Goal: Information Seeking & Learning: Check status

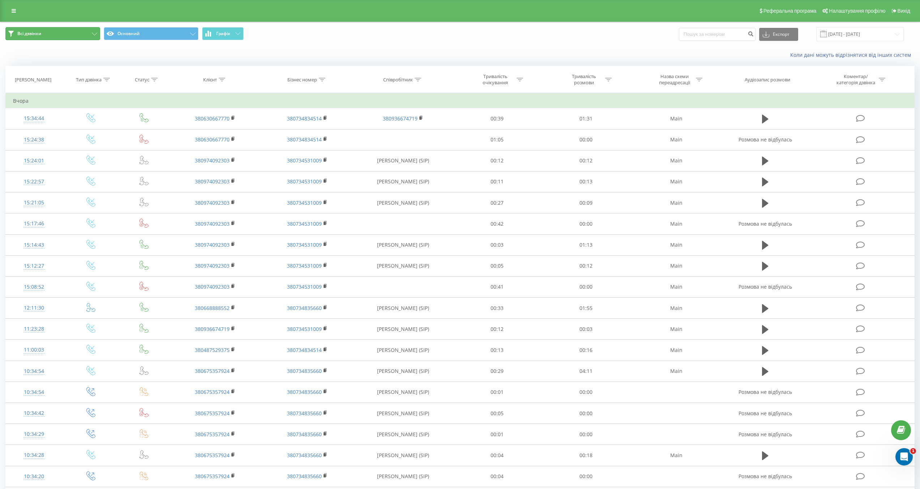
click at [81, 35] on button "Всі дзвінки" at bounding box center [52, 33] width 95 height 13
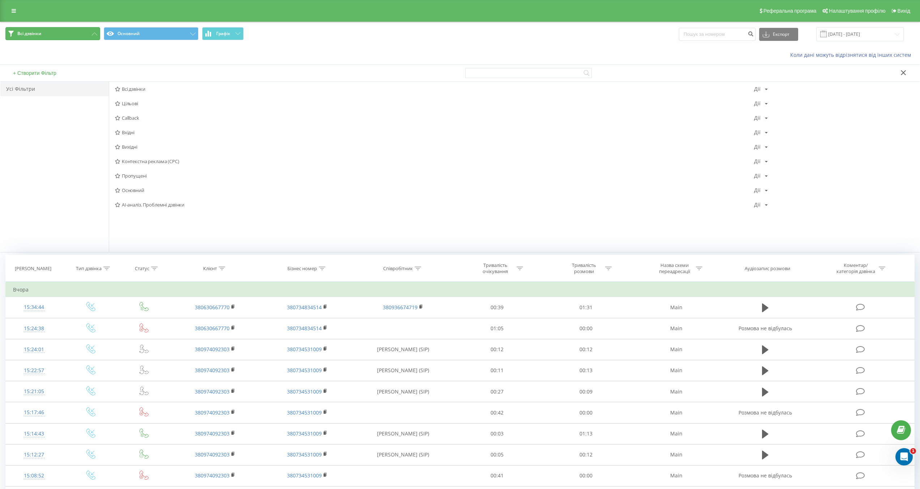
click at [79, 36] on button "Всі дзвінки" at bounding box center [52, 33] width 95 height 13
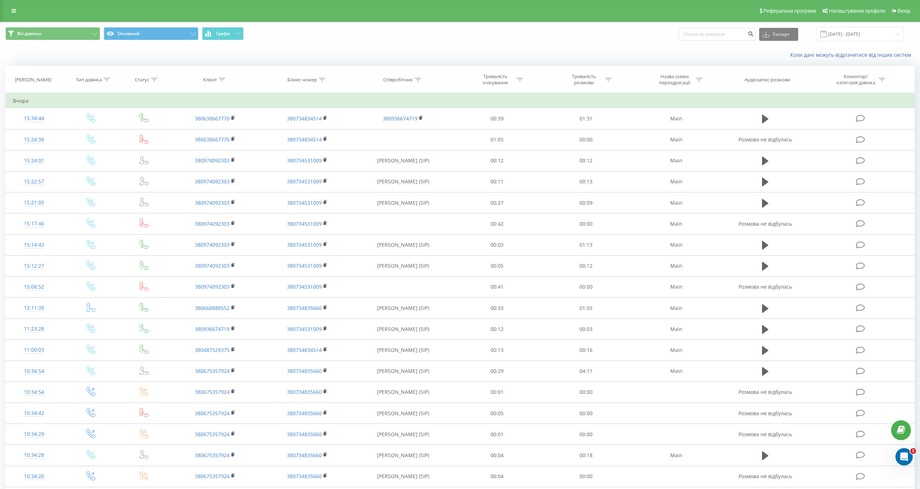
click at [854, 26] on div "Всі дзвінки Основний Графік Експорт .csv .xls .xlsx 20.07.2025 - 20.08.2025" at bounding box center [459, 34] width 919 height 24
click at [845, 31] on input "[DATE] - [DATE]" at bounding box center [859, 34] width 87 height 14
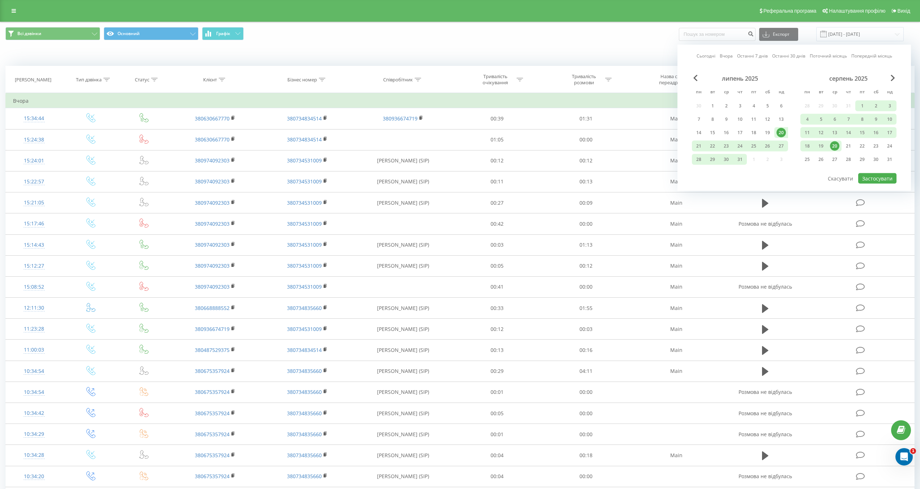
click at [834, 145] on div "20" at bounding box center [834, 145] width 9 height 9
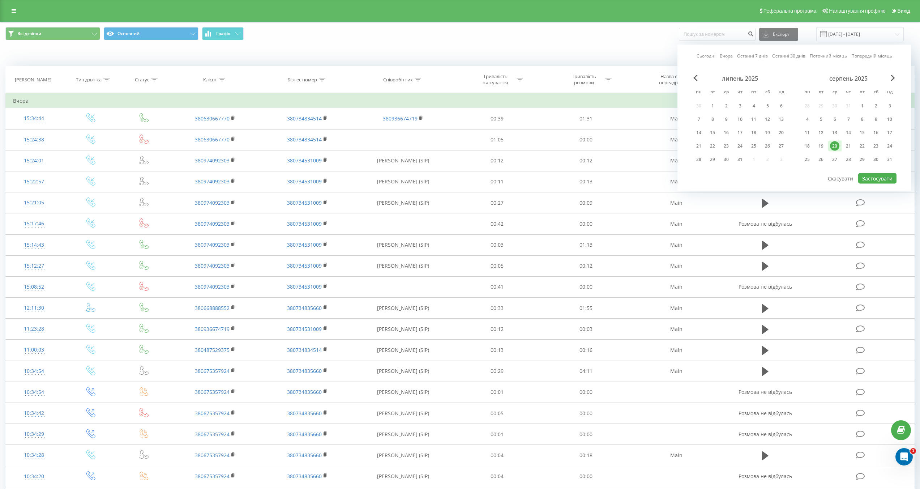
click at [835, 147] on div "20" at bounding box center [834, 145] width 9 height 9
click at [848, 147] on div "21" at bounding box center [847, 145] width 9 height 9
click at [847, 147] on div "21" at bounding box center [847, 145] width 9 height 9
click at [873, 179] on button "Застосувати" at bounding box center [877, 178] width 38 height 10
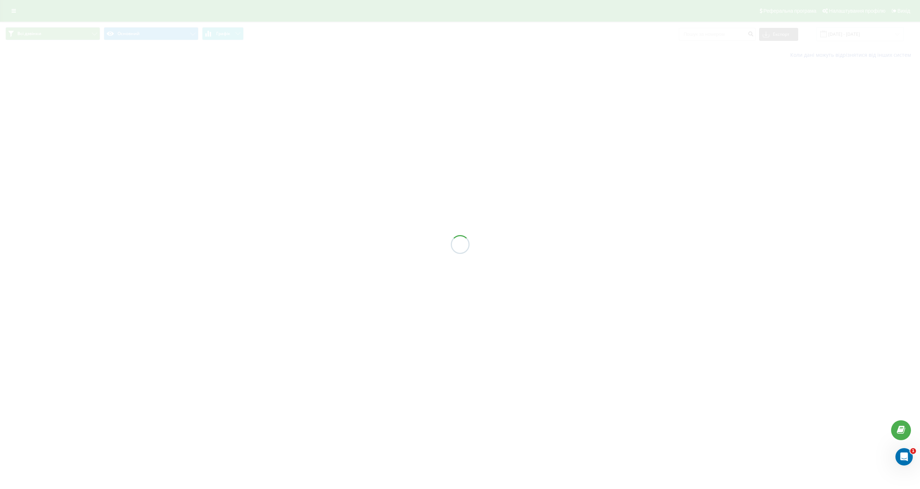
type input "21.08.2025 - 21.08.2025"
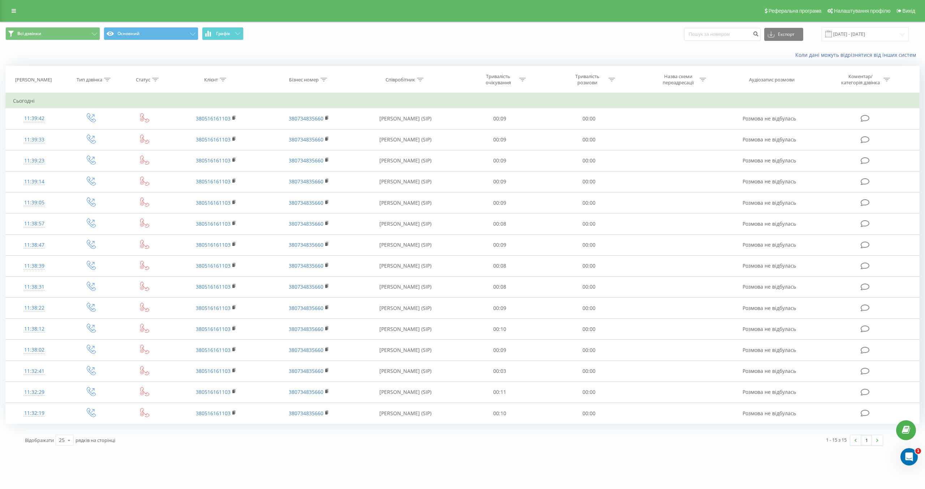
click at [176, 442] on div "Відображати 25 10 25 50 100 рядків на сторінці" at bounding box center [237, 439] width 434 height 21
click at [880, 442] on link at bounding box center [877, 440] width 11 height 10
click at [854, 441] on link at bounding box center [855, 440] width 11 height 10
click at [877, 441] on img at bounding box center [877, 439] width 2 height 3
click at [878, 442] on link at bounding box center [877, 440] width 11 height 10
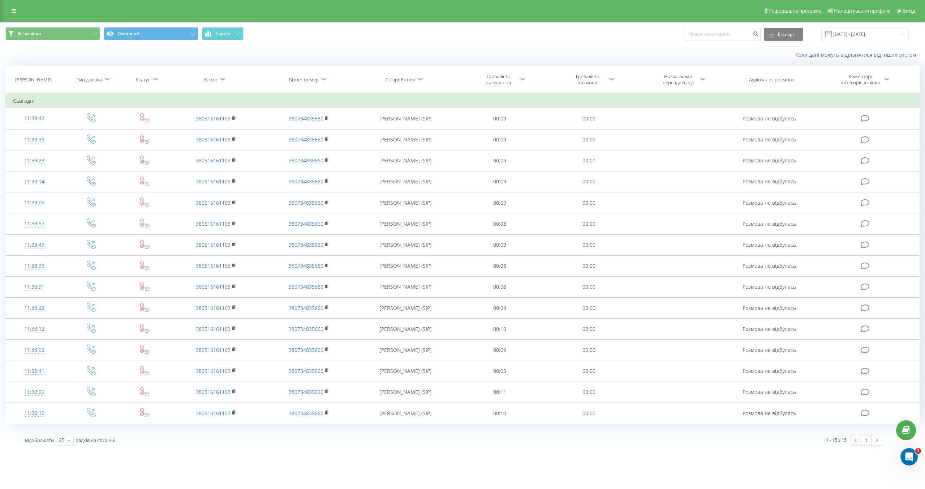
click at [855, 442] on link at bounding box center [855, 440] width 11 height 10
click at [228, 444] on div "Відображати 25 10 25 50 100 рядків на сторінці" at bounding box center [237, 439] width 434 height 21
click at [191, 58] on div "Коли дані можуть відрізнятися вiд інших систем" at bounding box center [462, 54] width 924 height 17
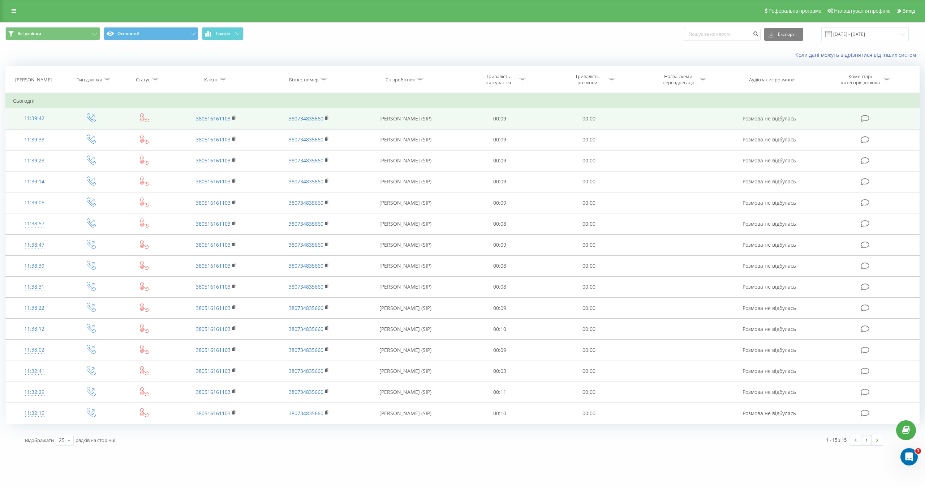
click at [865, 121] on icon at bounding box center [864, 119] width 9 height 8
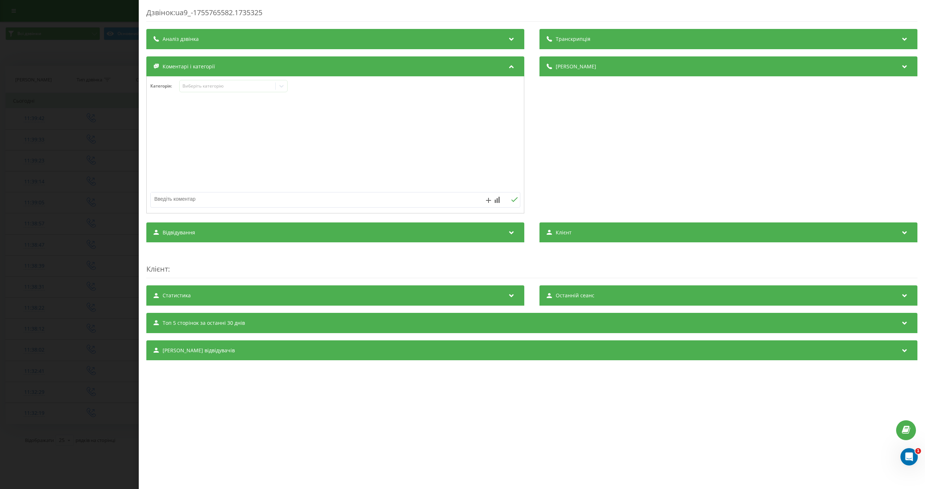
click at [198, 295] on div "Статистика" at bounding box center [335, 295] width 378 height 20
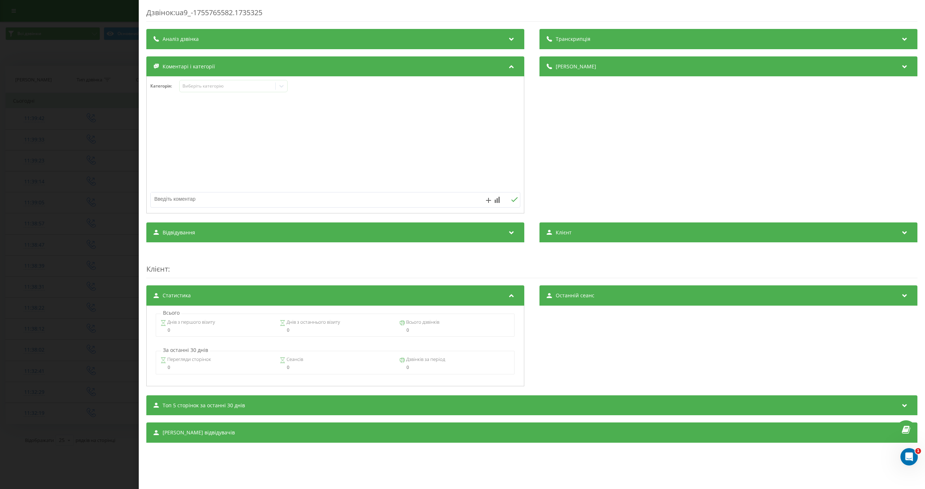
click at [198, 295] on div "Статистика" at bounding box center [335, 295] width 378 height 20
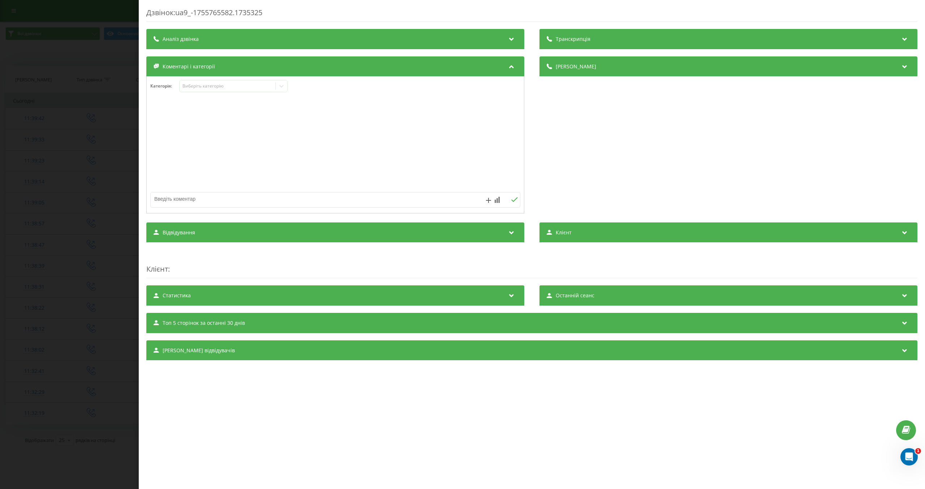
click at [242, 345] on div "Сеанси відвідувачів" at bounding box center [531, 350] width 771 height 20
click at [242, 350] on div "Сеанси відвідувачів" at bounding box center [531, 350] width 771 height 20
click at [263, 319] on div "Топ 5 сторінок за останні 30 днів" at bounding box center [531, 323] width 771 height 20
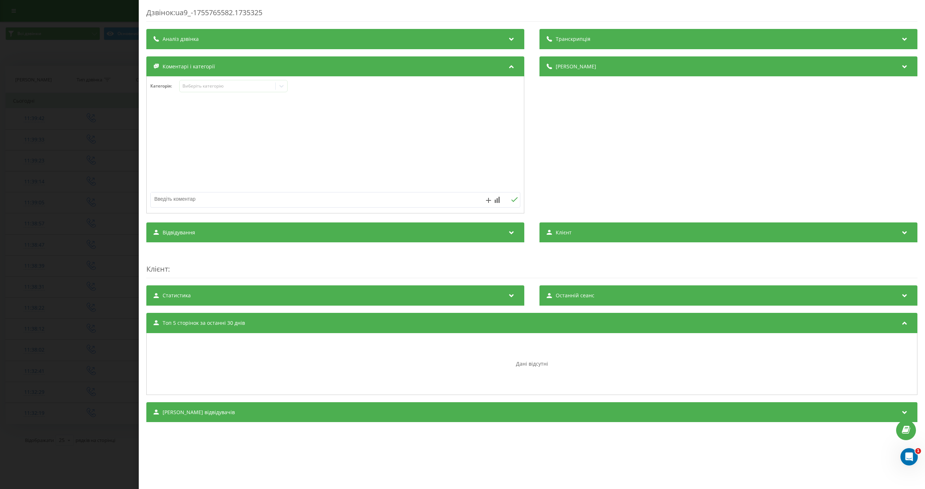
click at [263, 319] on div "Топ 5 сторінок за останні 30 днів" at bounding box center [531, 323] width 771 height 20
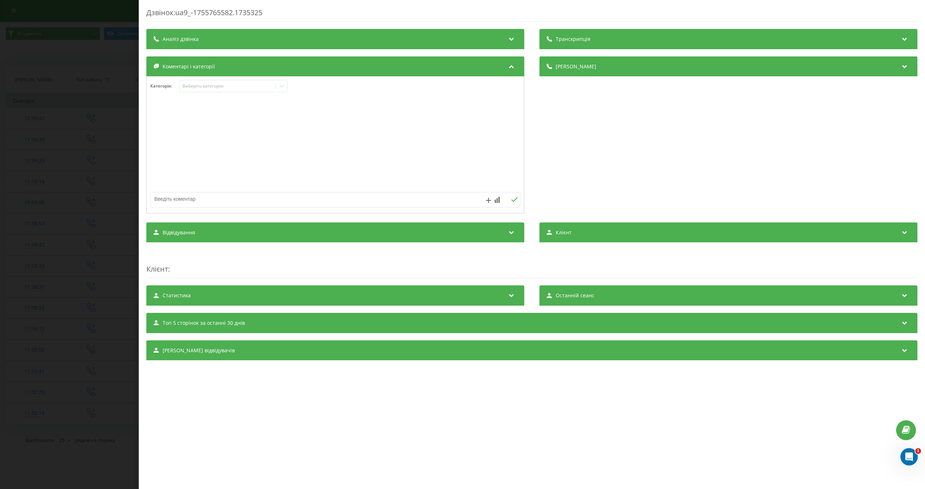
click at [72, 200] on div "Дзвінок : ua9_-1755765582.1735325 Транскрипція Для AI-аналізу майбутніх дзвінкі…" at bounding box center [462, 244] width 925 height 489
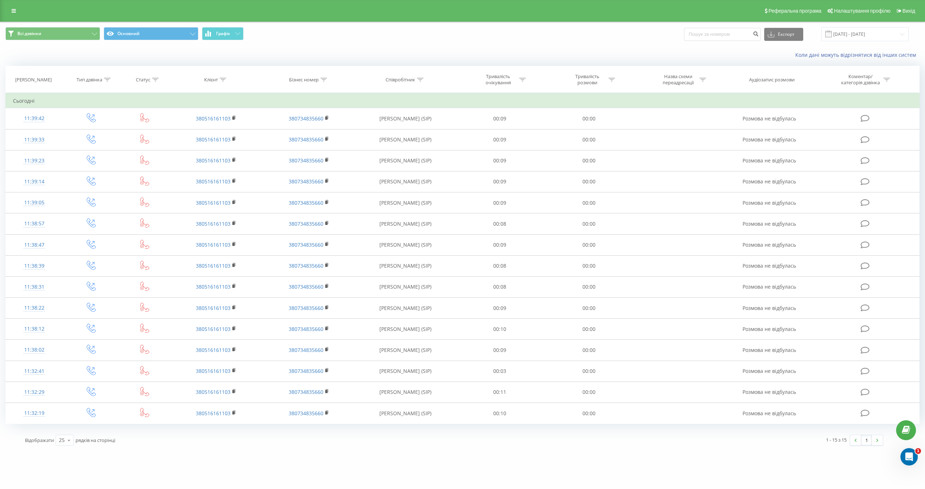
click at [126, 63] on div "Коли дані можуть відрізнятися вiд інших систем" at bounding box center [462, 54] width 924 height 17
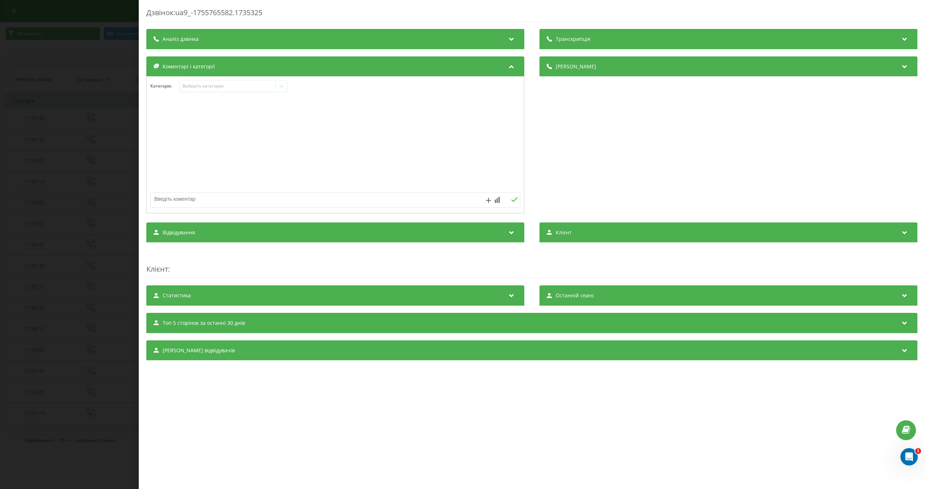
click at [74, 141] on div "Дзвінок : ua9_-1755765582.1735325 Транскрипція Для AI-аналізу майбутніх дзвінкі…" at bounding box center [462, 244] width 925 height 489
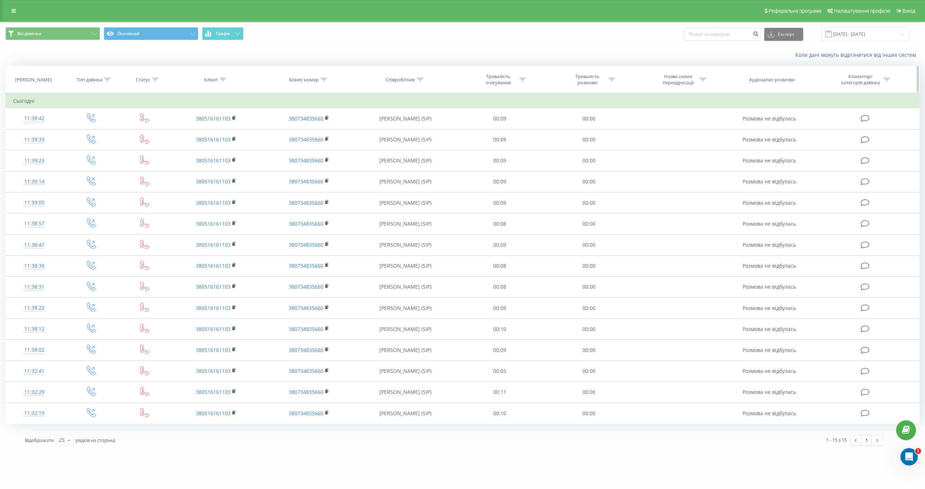
click at [265, 82] on div "Бізнес номер" at bounding box center [309, 80] width 93 height 6
click at [336, 71] on th "Бізнес номер" at bounding box center [309, 79] width 93 height 27
click at [341, 97] on div "Фільтрувати за умовою Містить Скасувати OK" at bounding box center [309, 125] width 79 height 65
click at [344, 99] on icon at bounding box center [344, 98] width 4 height 4
click at [349, 69] on th "Бізнес номер" at bounding box center [309, 79] width 93 height 27
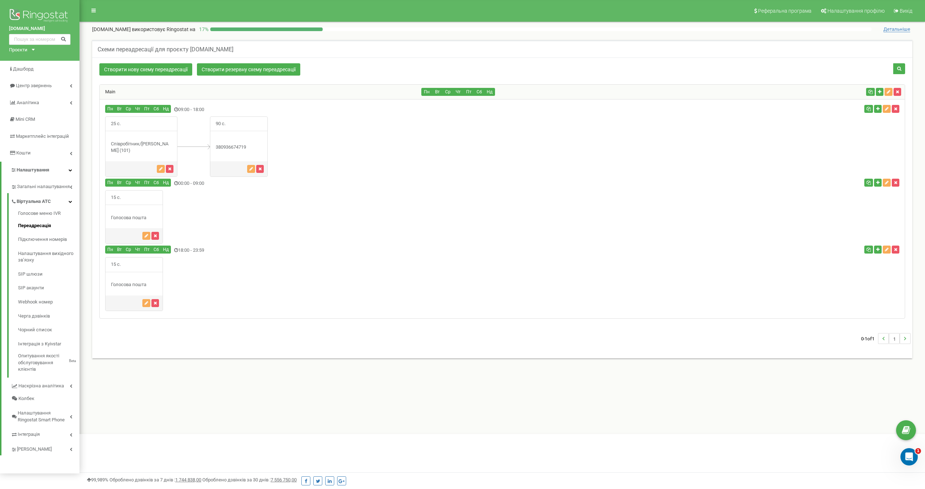
click at [285, 220] on div "15 с." at bounding box center [502, 217] width 805 height 54
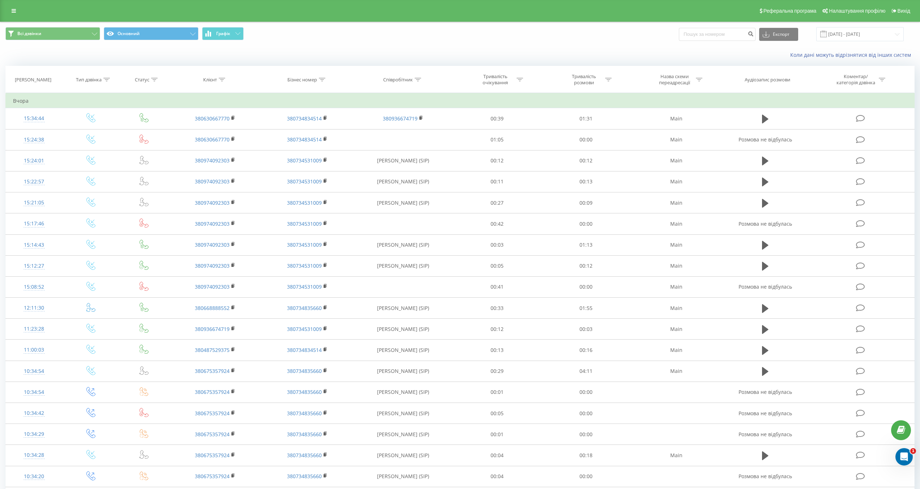
click at [340, 59] on div "Коли дані можуть відрізнятися вiд інших систем" at bounding box center [459, 54] width 919 height 17
click at [865, 36] on input "[DATE] - [DATE]" at bounding box center [859, 34] width 87 height 14
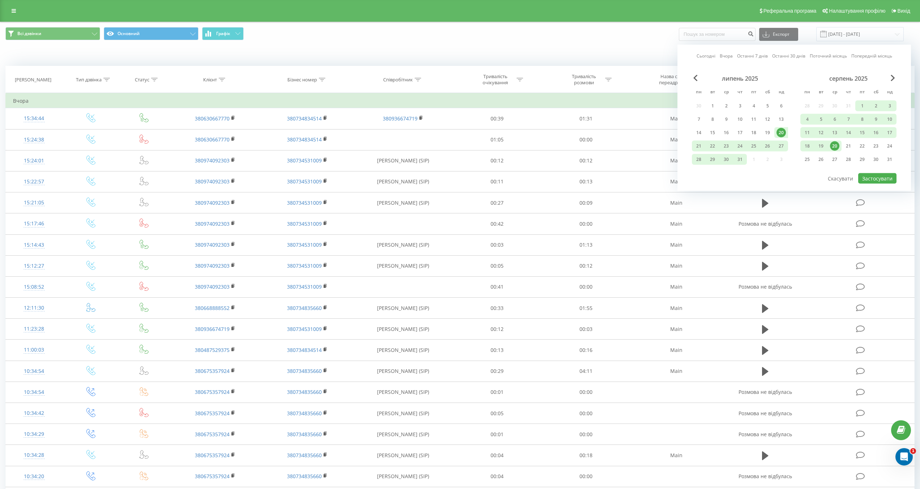
click at [836, 147] on div "20" at bounding box center [834, 145] width 9 height 9
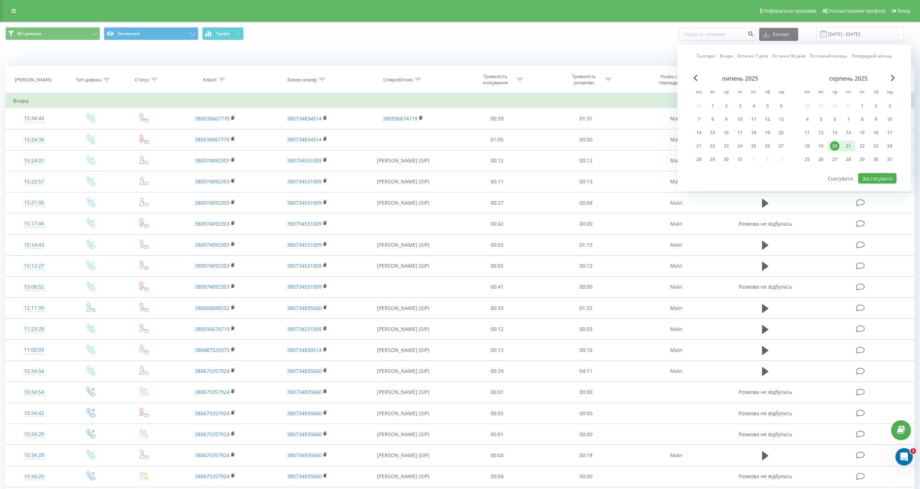
click at [850, 147] on div "21" at bounding box center [847, 145] width 9 height 9
click at [868, 182] on button "Застосувати" at bounding box center [877, 178] width 38 height 10
type input "[DATE] - [DATE]"
